Goal: Transaction & Acquisition: Book appointment/travel/reservation

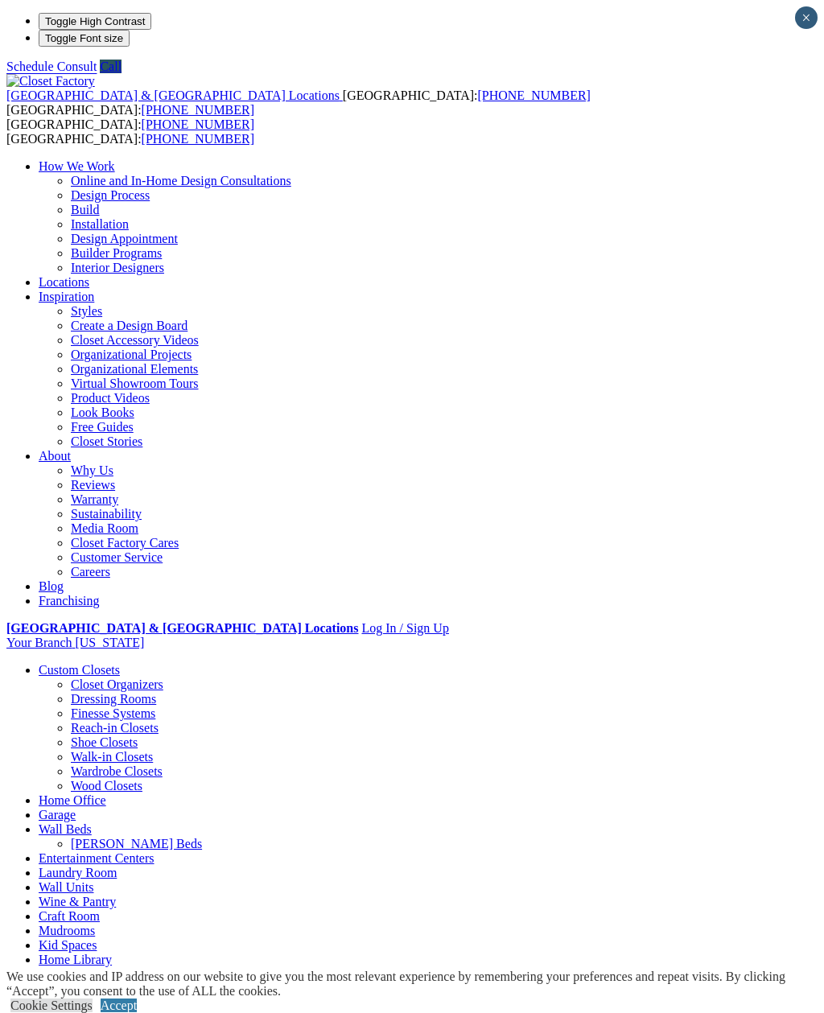
click at [54, 95] on div "[GEOGRAPHIC_DATA] & [GEOGRAPHIC_DATA] Locations [GEOGRAPHIC_DATA]: [PHONE_NUMBE…" at bounding box center [411, 362] width 811 height 576
click at [71, 721] on link "Reach-in Closets" at bounding box center [115, 728] width 88 height 14
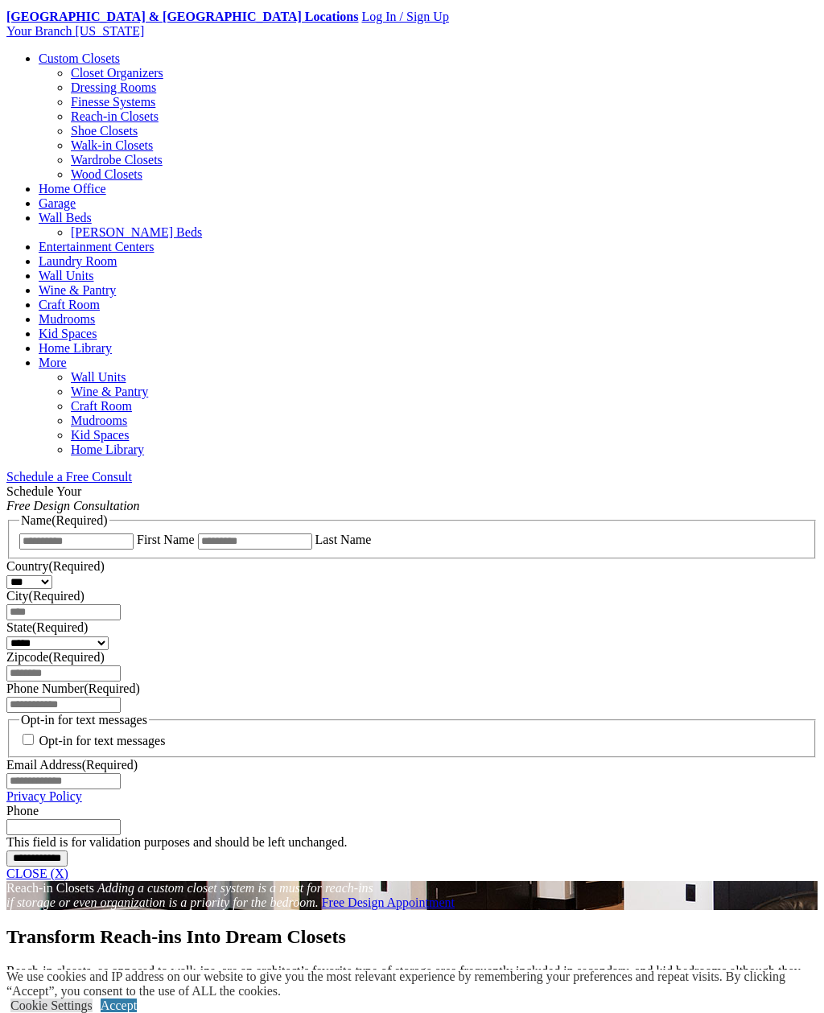
click at [137, 1013] on link "Accept" at bounding box center [119, 1006] width 36 height 14
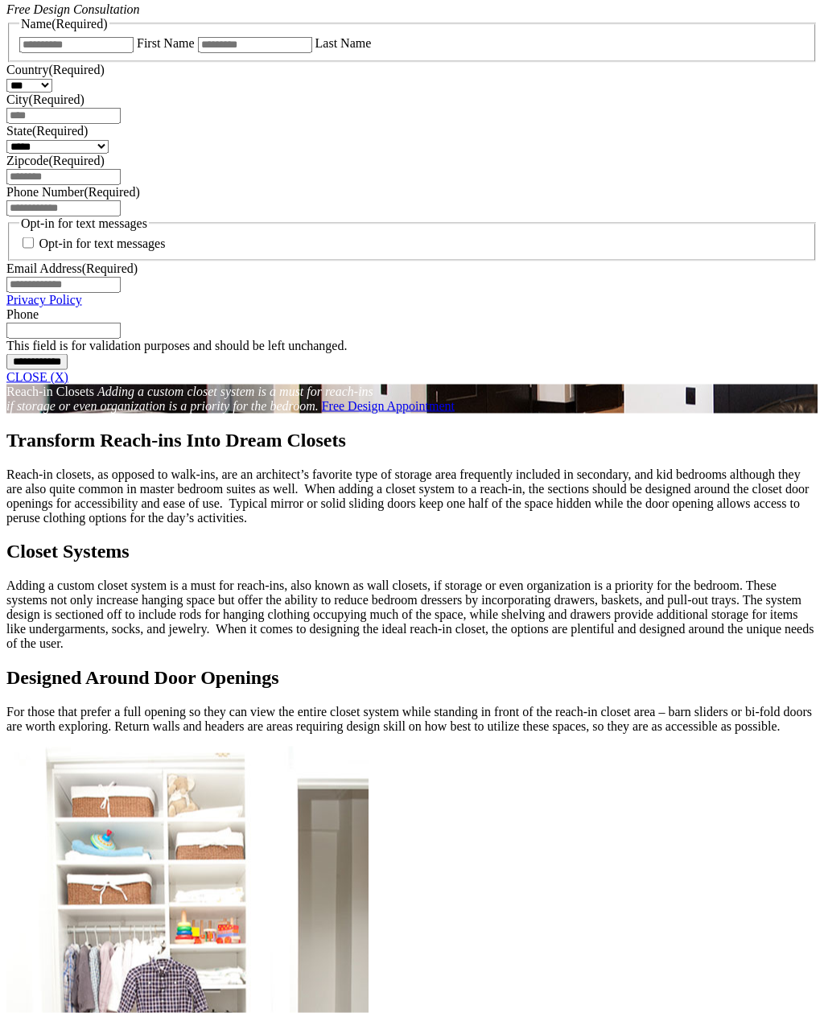
scroll to position [1120, 0]
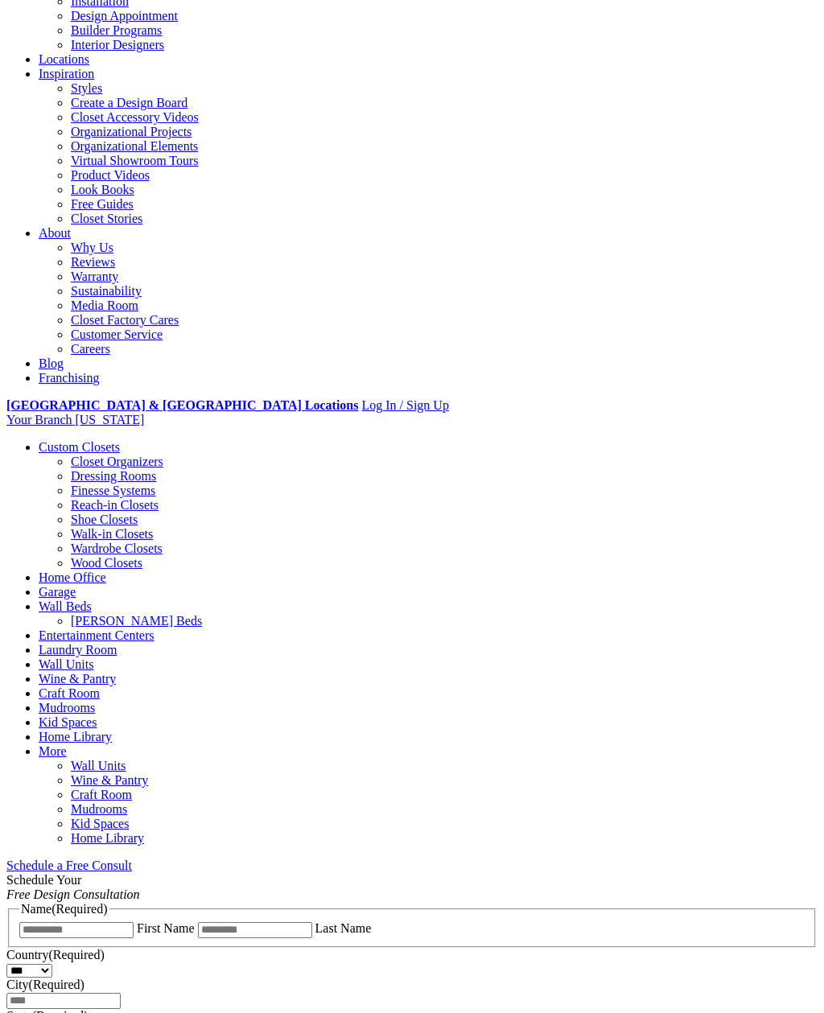
scroll to position [0, 0]
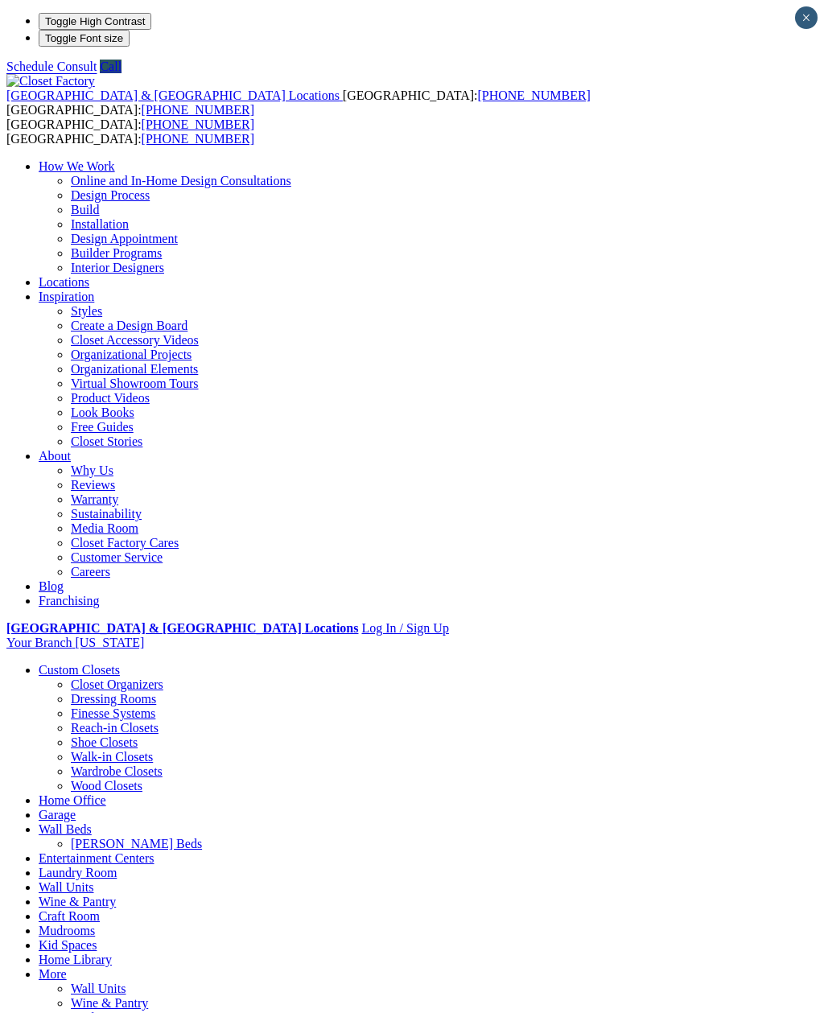
click at [89, 275] on link "Locations" at bounding box center [64, 282] width 51 height 14
type input "*****"
